Goal: Navigation & Orientation: Understand site structure

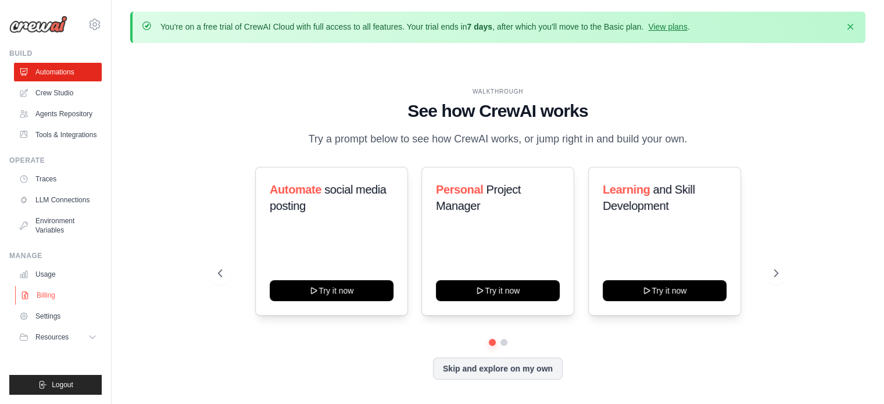
click at [53, 293] on link "Billing" at bounding box center [59, 295] width 88 height 19
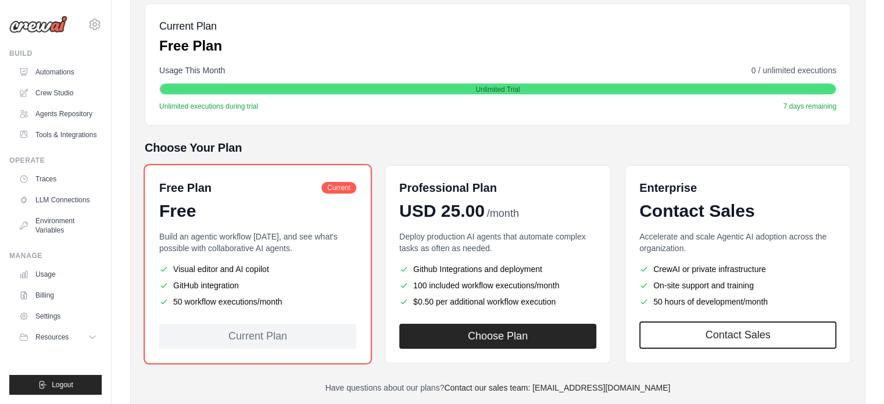
scroll to position [172, 0]
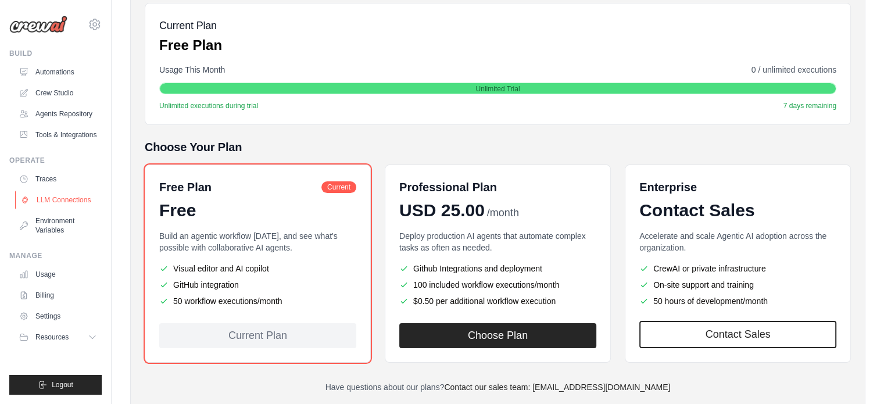
click at [60, 206] on link "LLM Connections" at bounding box center [59, 200] width 88 height 19
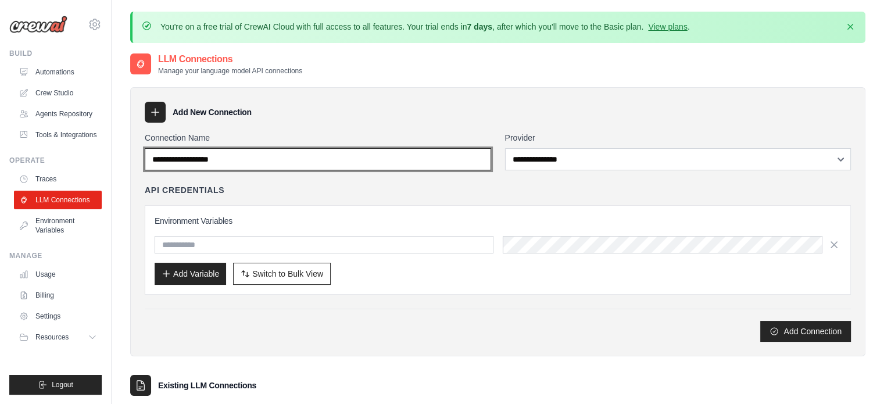
click at [449, 165] on input "Connection Name" at bounding box center [318, 159] width 346 height 22
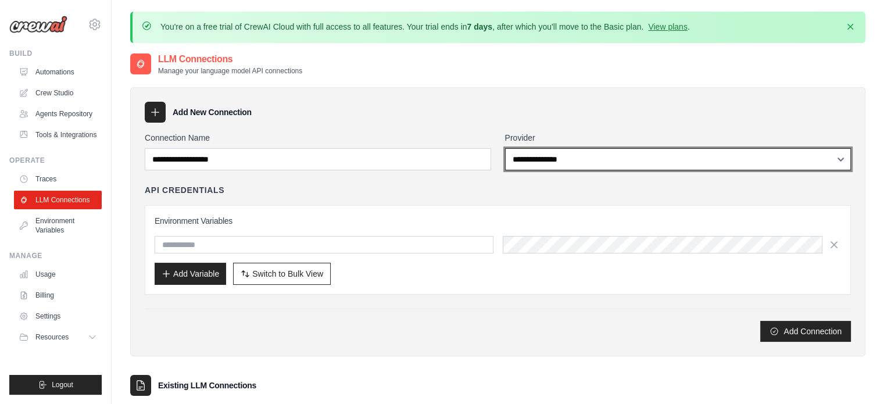
click at [565, 152] on select "**********" at bounding box center [678, 159] width 346 height 22
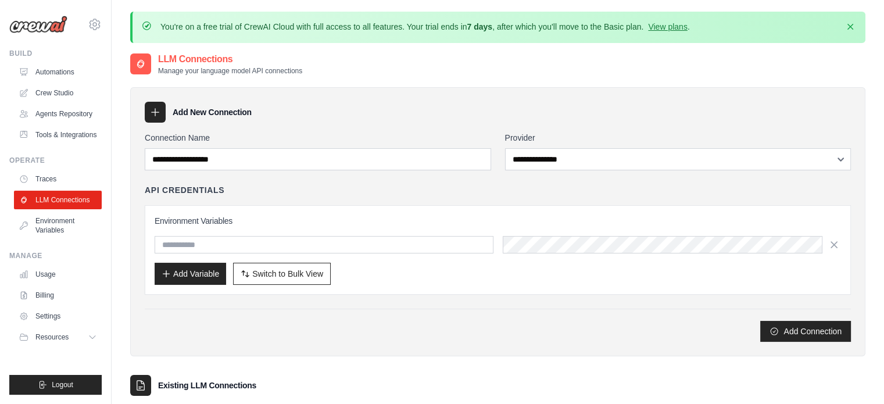
click at [427, 336] on div "Add Connection" at bounding box center [498, 331] width 706 height 21
click at [60, 234] on link "Environment Variables" at bounding box center [59, 225] width 88 height 28
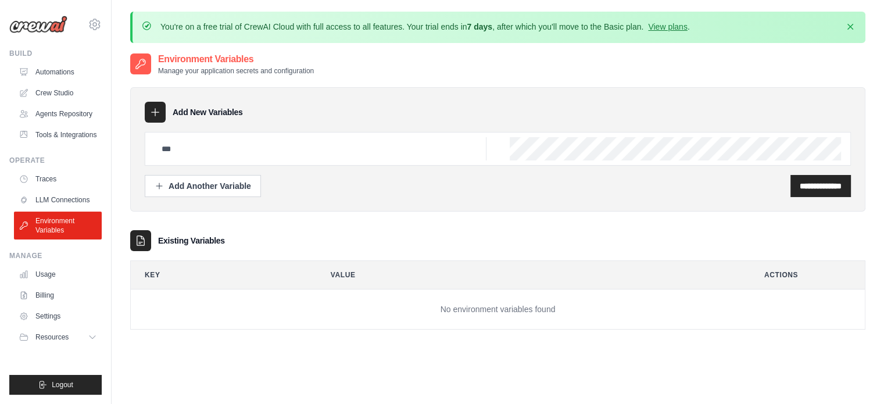
scroll to position [63, 0]
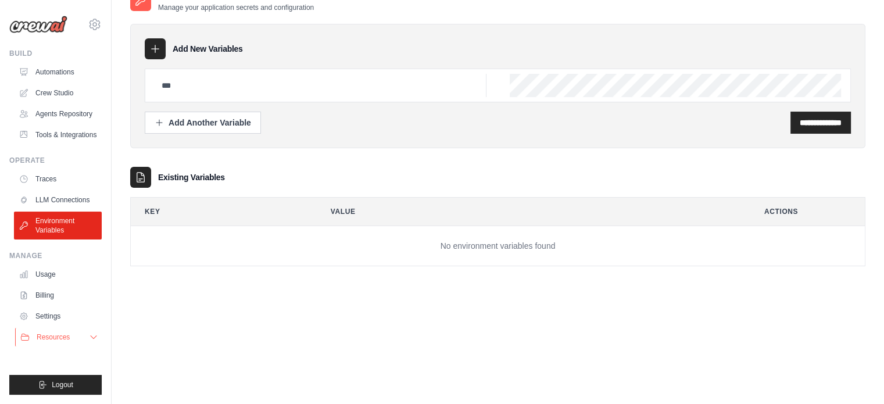
click at [86, 337] on button "Resources" at bounding box center [59, 337] width 88 height 19
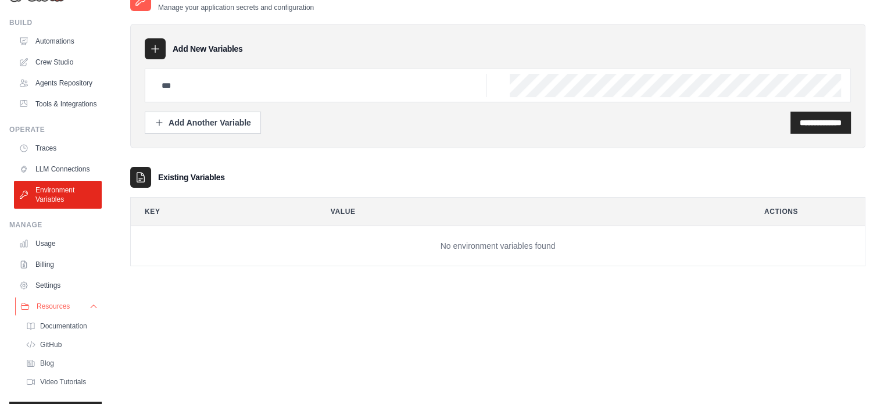
scroll to position [0, 0]
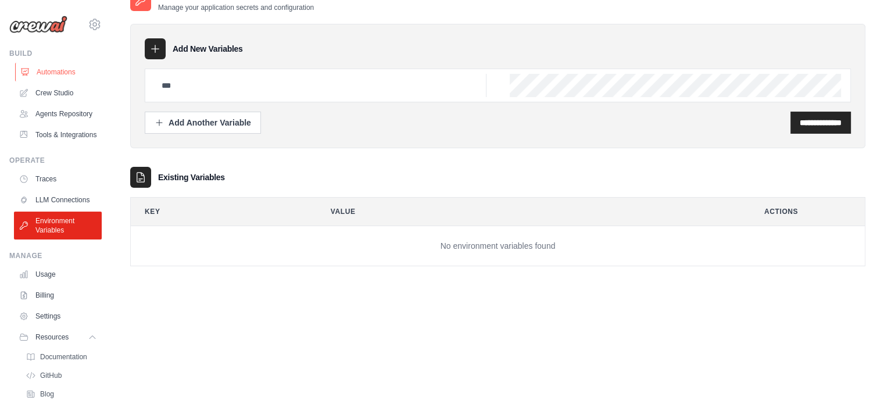
click at [57, 74] on link "Automations" at bounding box center [59, 72] width 88 height 19
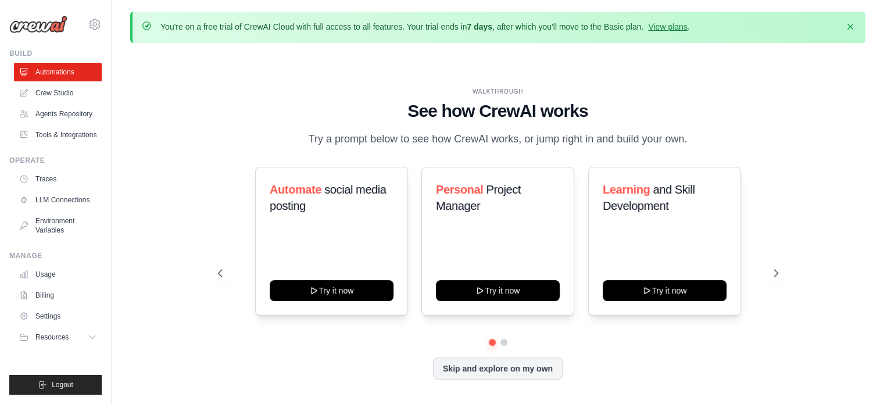
scroll to position [40, 0]
